Goal: Book appointment/travel/reservation

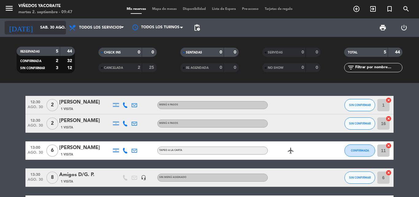
click at [40, 31] on input "sáb. 30 ago." at bounding box center [63, 27] width 52 height 10
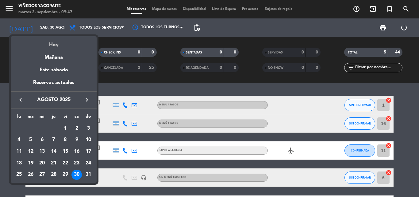
click at [47, 43] on div "Hoy" at bounding box center [54, 42] width 86 height 13
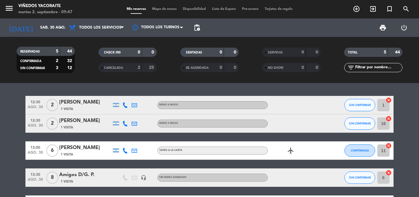
type input "[DATE] sep."
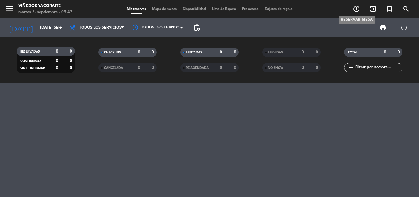
click at [356, 10] on icon "add_circle_outline" at bounding box center [356, 8] width 7 height 7
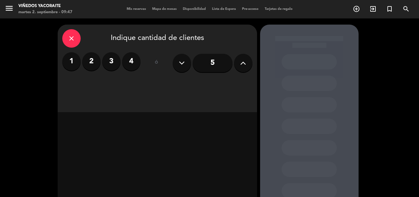
click at [135, 63] on label "4" at bounding box center [131, 61] width 18 height 18
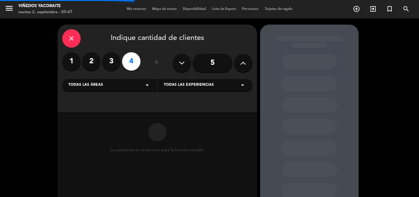
click at [144, 86] on icon "arrow_drop_down" at bounding box center [146, 84] width 7 height 7
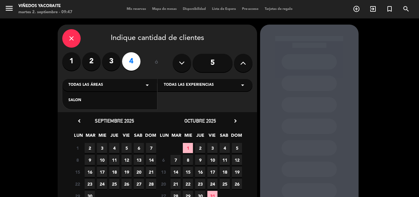
click at [76, 102] on div "SALON" at bounding box center [109, 100] width 82 height 6
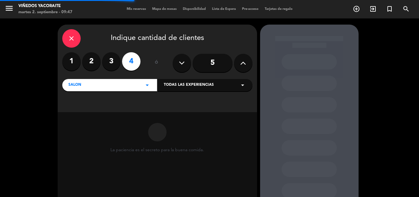
click at [179, 90] on div "Todas las experiencias arrow_drop_down" at bounding box center [205, 85] width 95 height 12
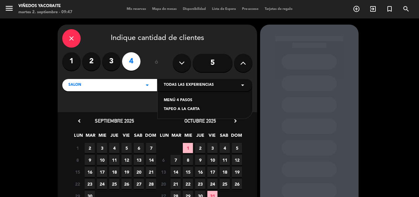
click at [180, 88] on span "Todas las experiencias" at bounding box center [189, 85] width 50 height 6
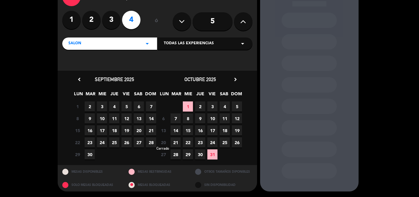
scroll to position [42, 0]
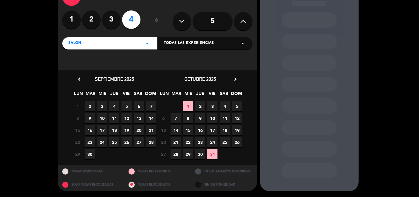
click at [127, 120] on span "12" at bounding box center [126, 118] width 10 height 10
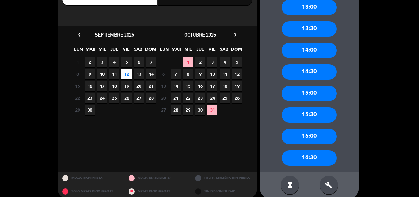
click at [313, 115] on div "15:30" at bounding box center [308, 114] width 55 height 15
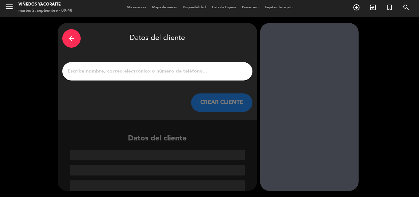
click at [152, 70] on input "1" at bounding box center [157, 71] width 181 height 9
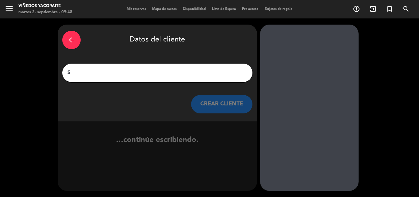
scroll to position [0, 0]
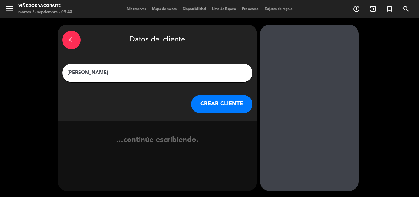
type input "[PERSON_NAME] [PERSON_NAME]"
click at [221, 106] on button "CREAR CLIENTE" at bounding box center [221, 104] width 61 height 18
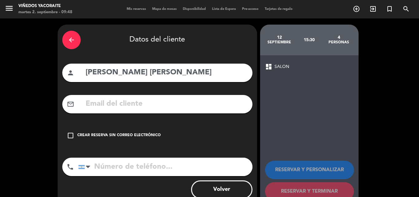
click at [103, 100] on input "text" at bounding box center [166, 103] width 163 height 13
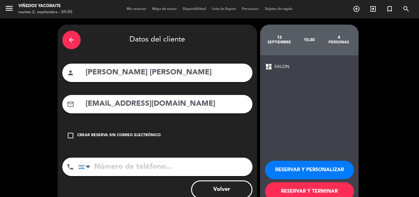
type input "[EMAIL_ADDRESS][DOMAIN_NAME]"
click at [106, 160] on input "tel" at bounding box center [165, 166] width 174 height 18
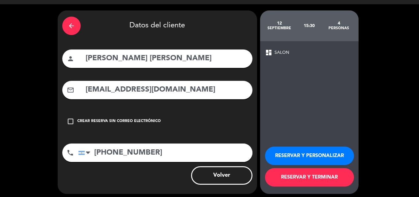
scroll to position [17, 0]
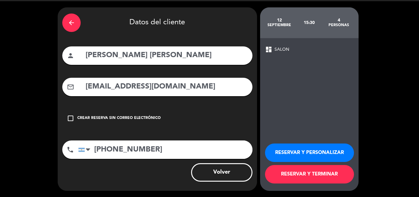
type input "[PHONE_NUMBER]"
click at [305, 151] on button "RESERVAR Y PERSONALIZAR" at bounding box center [309, 152] width 89 height 18
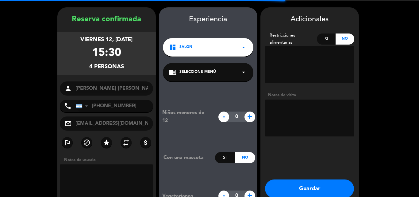
scroll to position [25, 0]
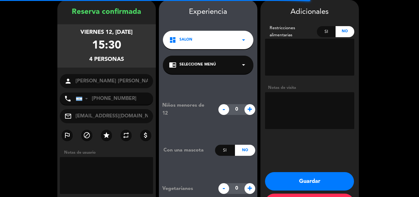
click at [279, 99] on textarea at bounding box center [309, 110] width 89 height 37
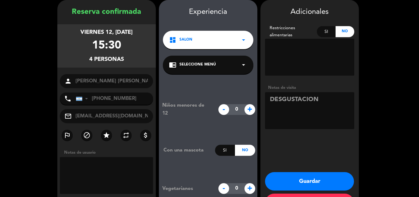
type textarea "DESGUSTACION"
click at [311, 182] on button "Guardar" at bounding box center [309, 181] width 89 height 18
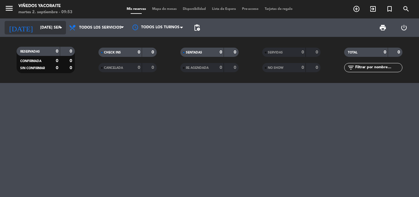
click at [63, 27] on icon "arrow_drop_down" at bounding box center [60, 27] width 7 height 7
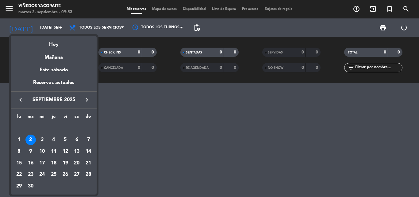
click at [87, 104] on div "keyboard_arrow_left septiembre 2025 keyboard_arrow_right" at bounding box center [54, 99] width 86 height 17
click at [87, 100] on icon "keyboard_arrow_right" at bounding box center [86, 99] width 7 height 7
click at [87, 147] on div "12" at bounding box center [88, 151] width 10 height 10
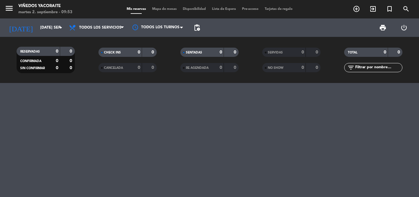
type input "dom. [DATE]"
